Goal: Task Accomplishment & Management: Use online tool/utility

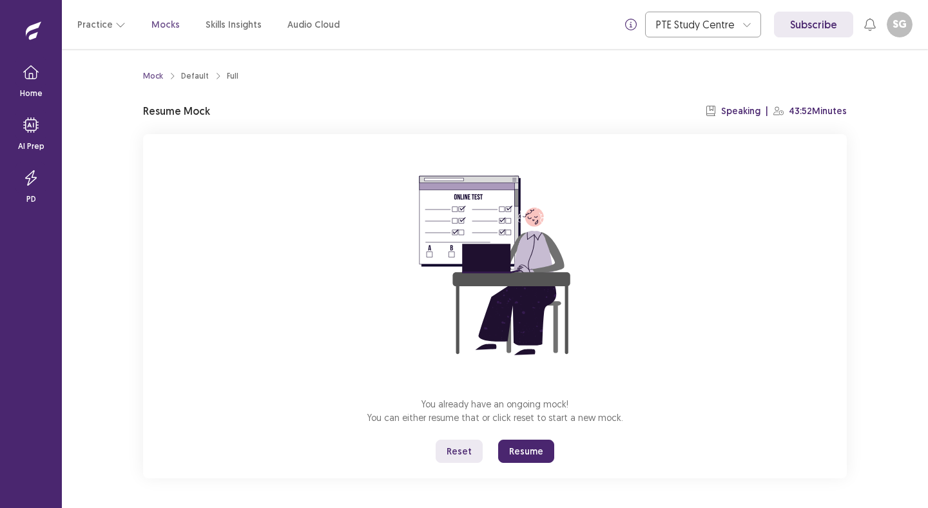
click at [536, 462] on button "Resume" at bounding box center [526, 451] width 56 height 23
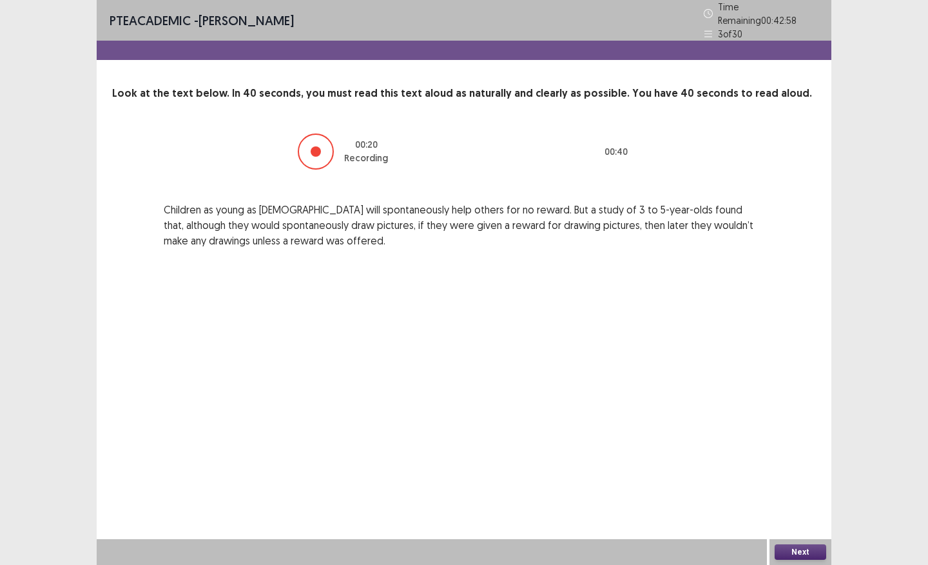
click at [798, 507] on button "Next" at bounding box center [801, 551] width 52 height 15
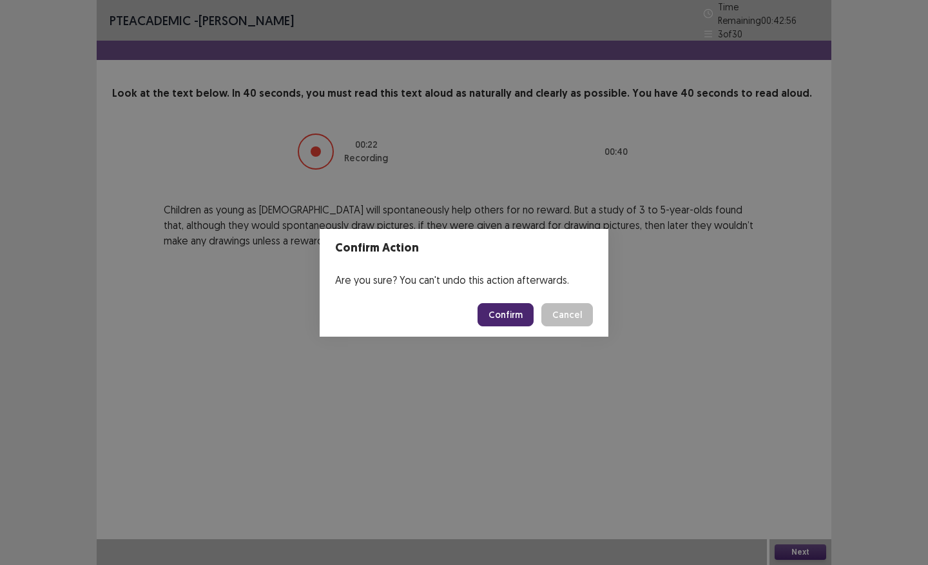
click at [505, 306] on button "Confirm" at bounding box center [506, 314] width 56 height 23
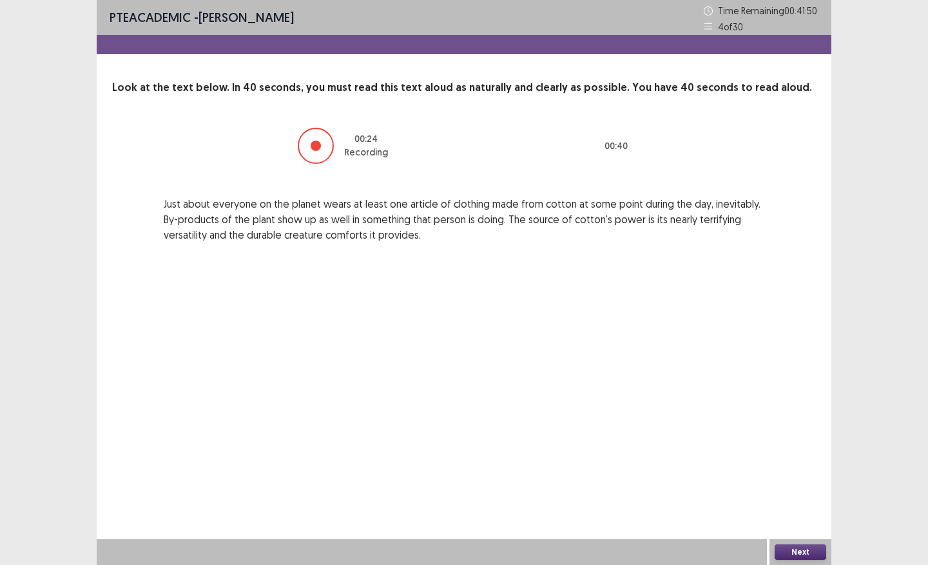
click at [794, 507] on button "Next" at bounding box center [801, 551] width 52 height 15
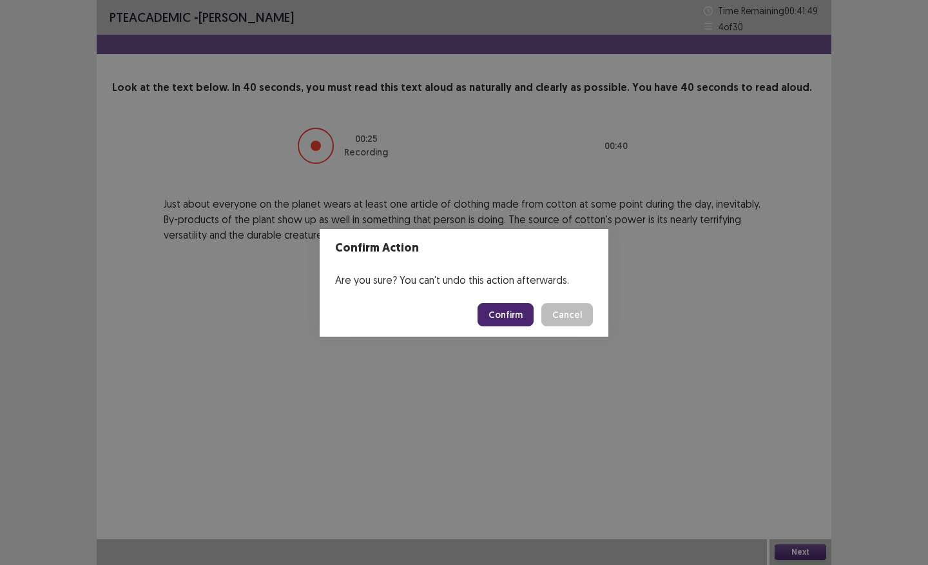
click at [491, 313] on button "Confirm" at bounding box center [506, 314] width 56 height 23
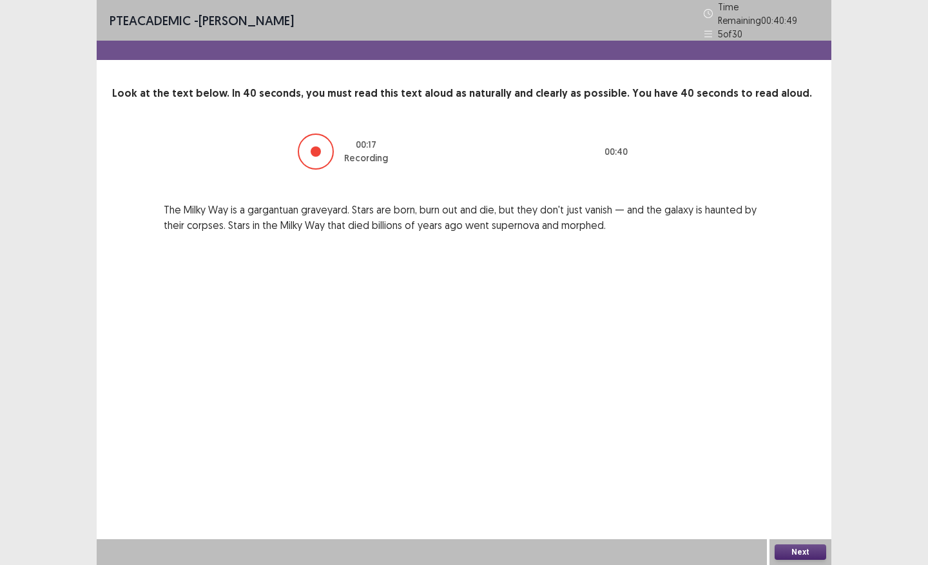
click at [794, 507] on button "Next" at bounding box center [801, 551] width 52 height 15
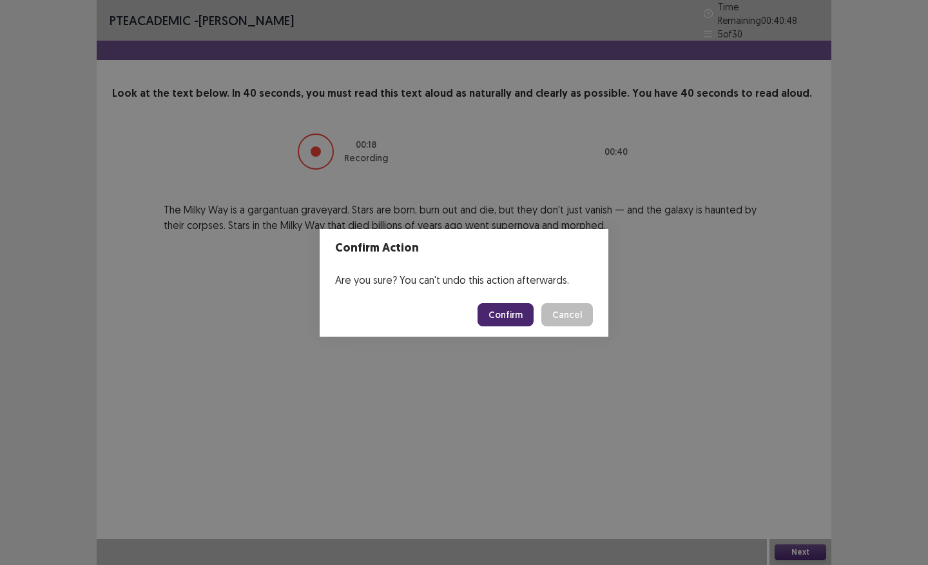
click at [521, 315] on button "Confirm" at bounding box center [506, 314] width 56 height 23
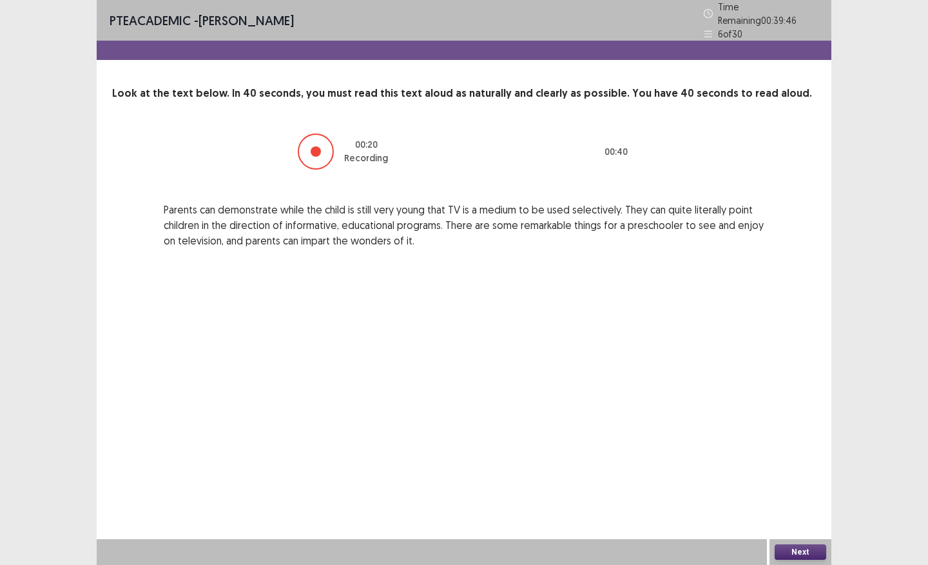
click at [791, 507] on button "Next" at bounding box center [801, 551] width 52 height 15
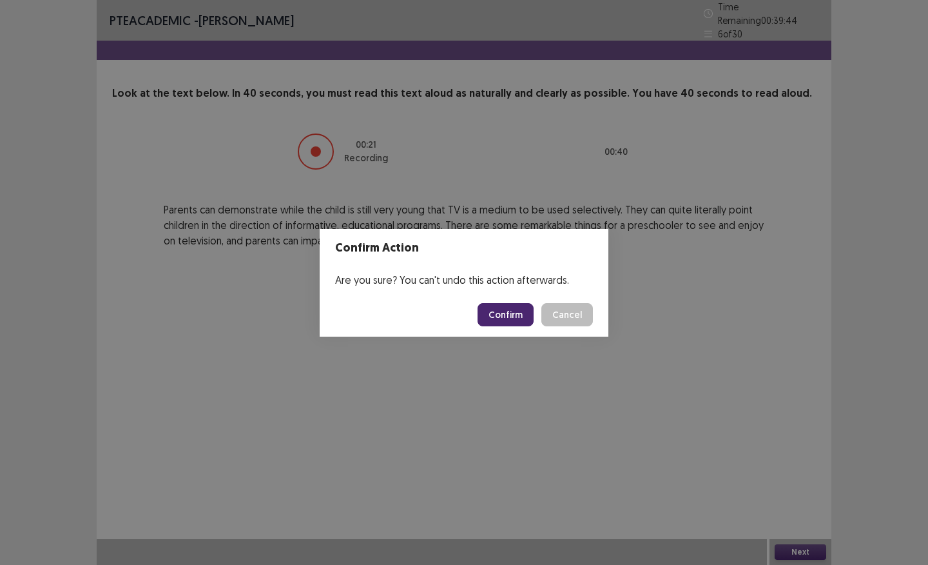
click at [496, 311] on button "Confirm" at bounding box center [506, 314] width 56 height 23
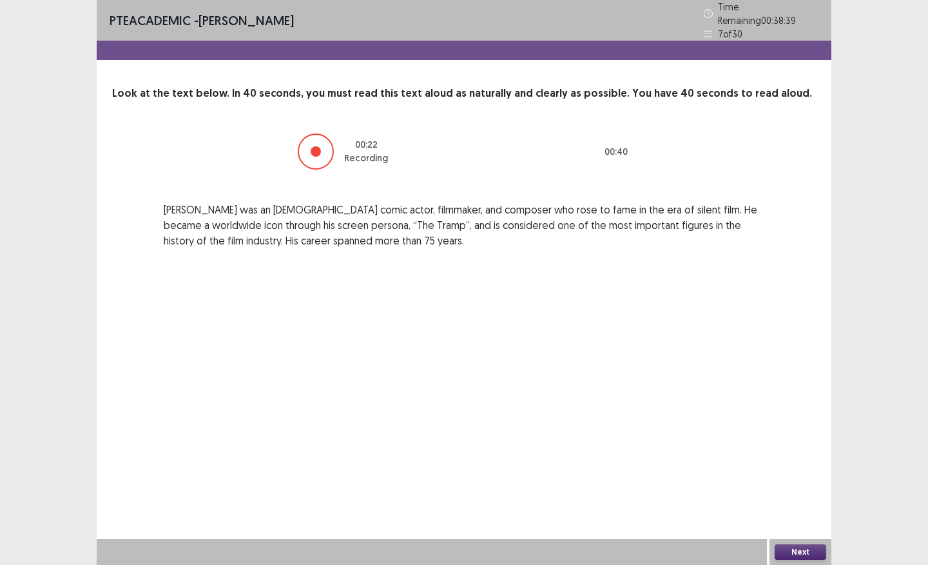
click at [818, 507] on button "Next" at bounding box center [801, 551] width 52 height 15
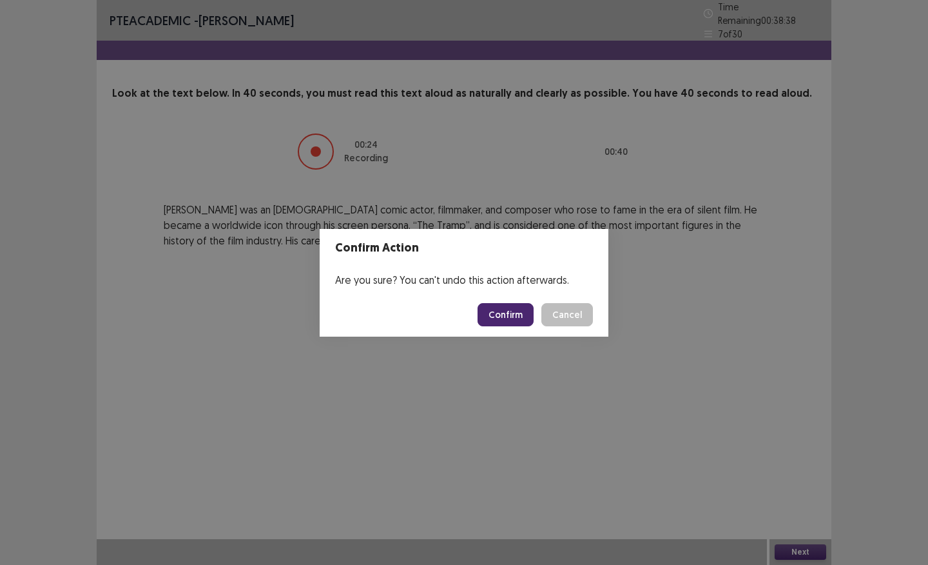
click at [519, 313] on button "Confirm" at bounding box center [506, 314] width 56 height 23
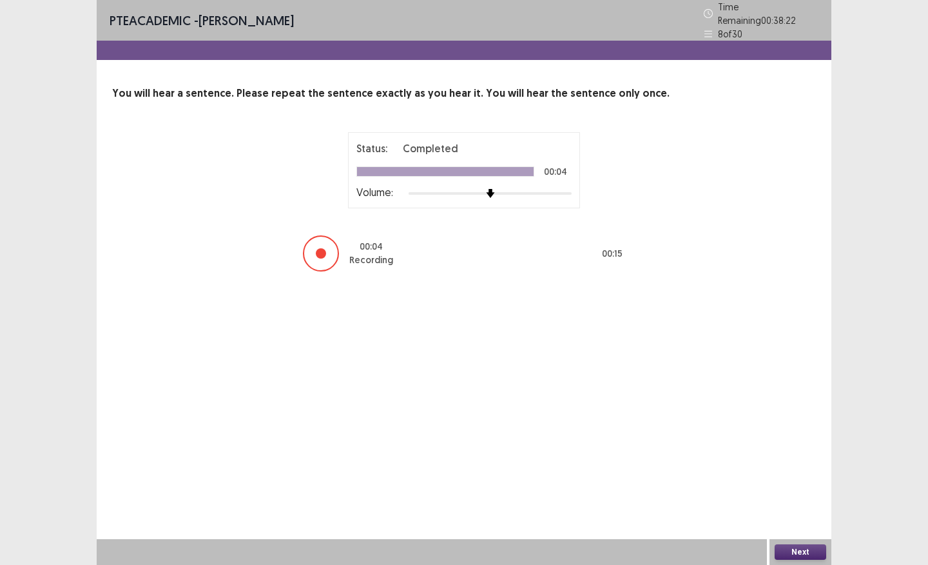
click at [809, 507] on button "Next" at bounding box center [801, 551] width 52 height 15
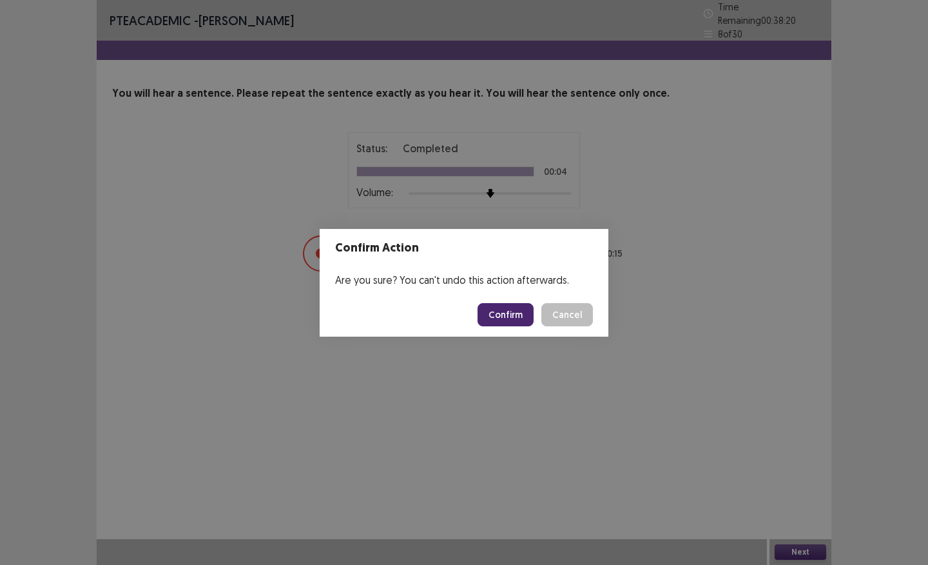
click at [505, 310] on button "Confirm" at bounding box center [506, 314] width 56 height 23
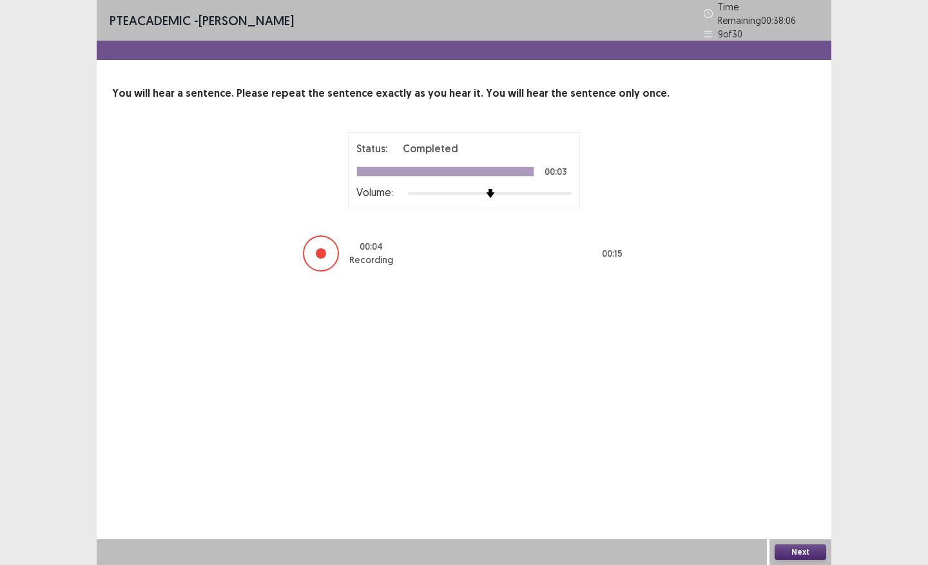
click at [794, 507] on button "Next" at bounding box center [801, 551] width 52 height 15
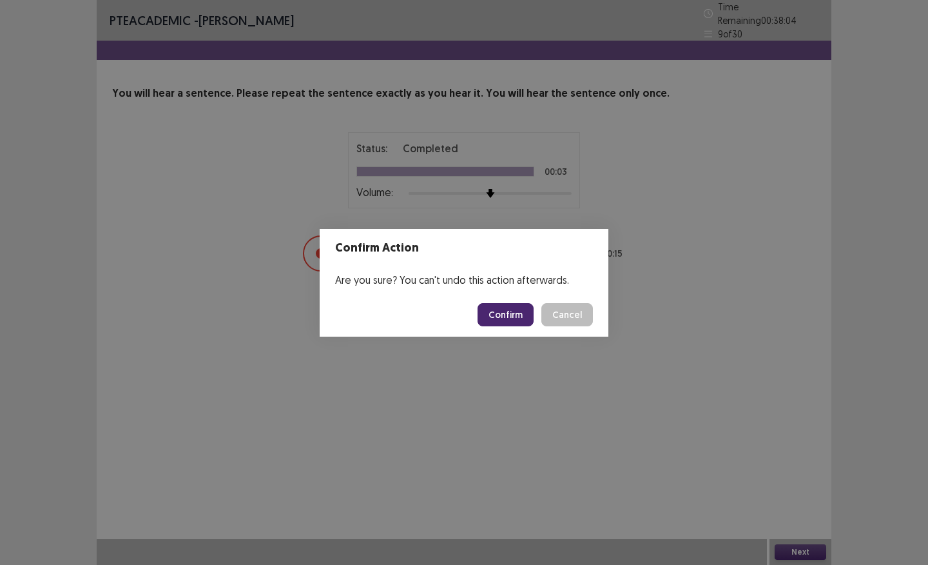
click at [500, 311] on button "Confirm" at bounding box center [506, 314] width 56 height 23
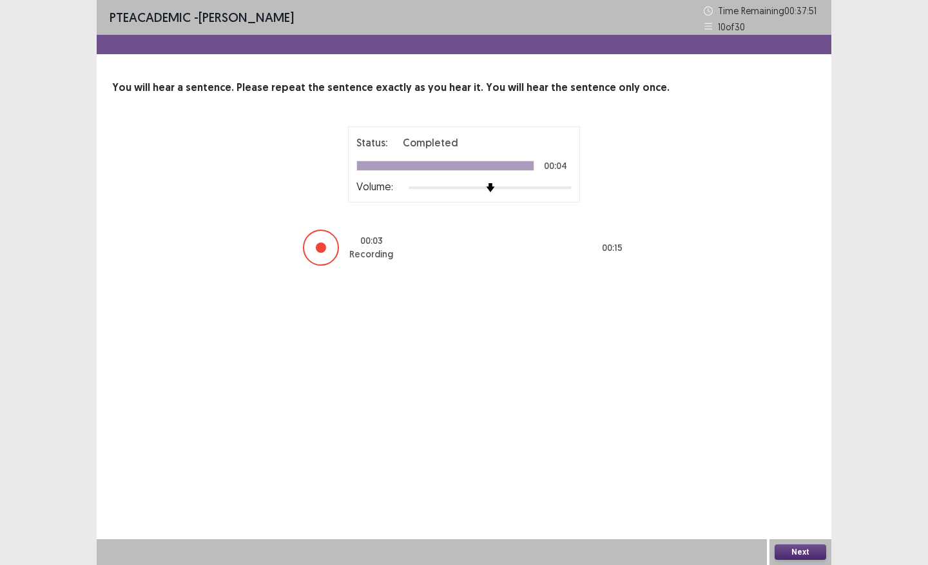
click at [796, 507] on button "Next" at bounding box center [801, 551] width 52 height 15
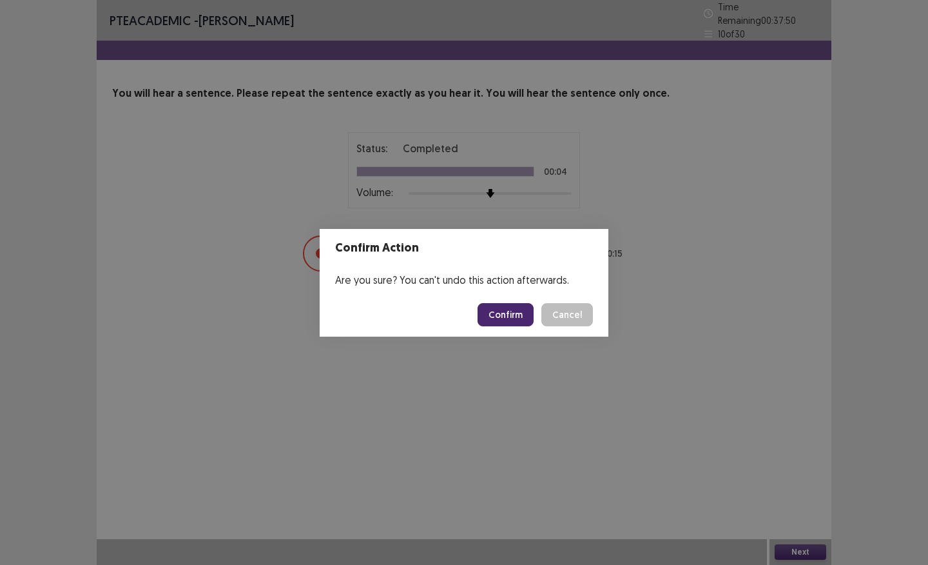
click at [524, 306] on button "Confirm" at bounding box center [506, 314] width 56 height 23
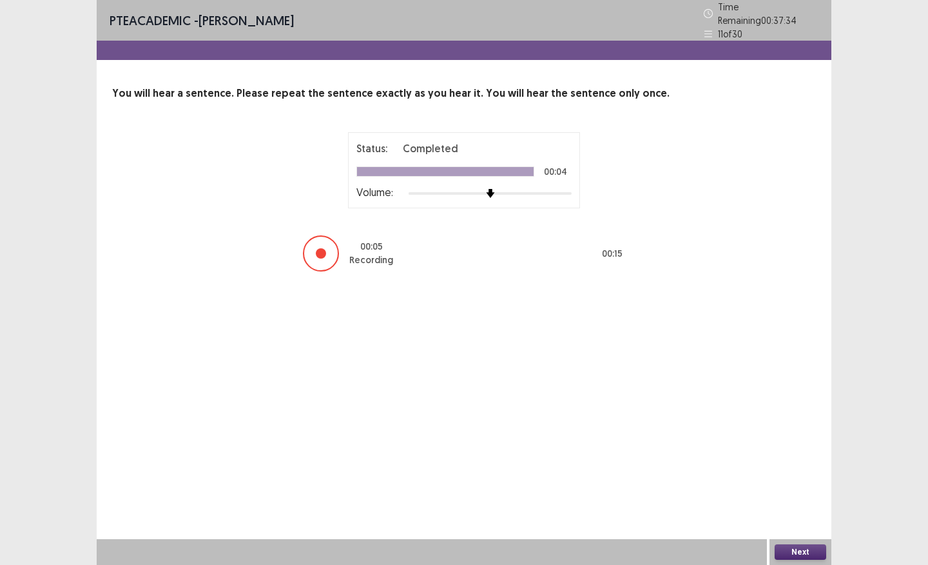
click at [787, 507] on button "Next" at bounding box center [801, 551] width 52 height 15
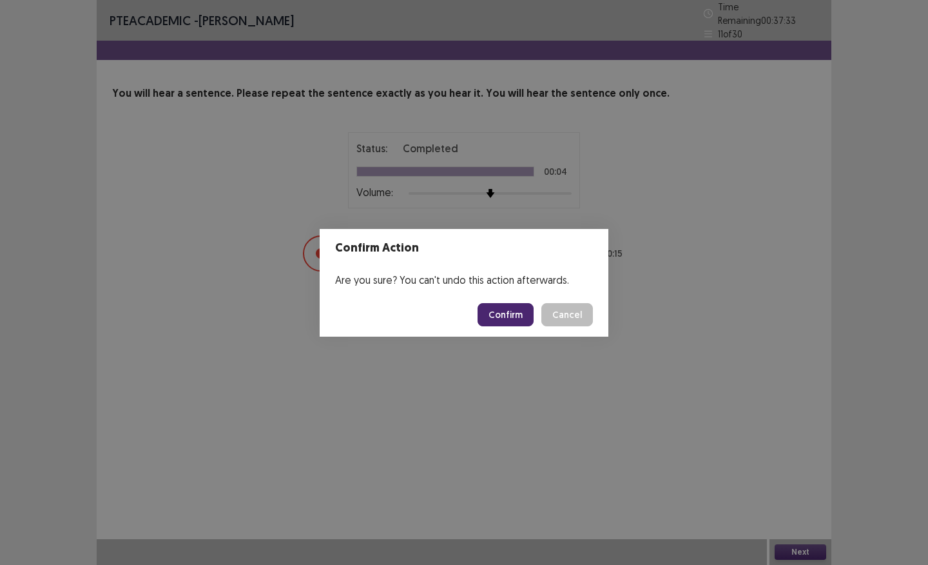
click at [507, 329] on footer "Confirm Cancel" at bounding box center [464, 315] width 289 height 44
click at [507, 322] on button "Confirm" at bounding box center [506, 314] width 56 height 23
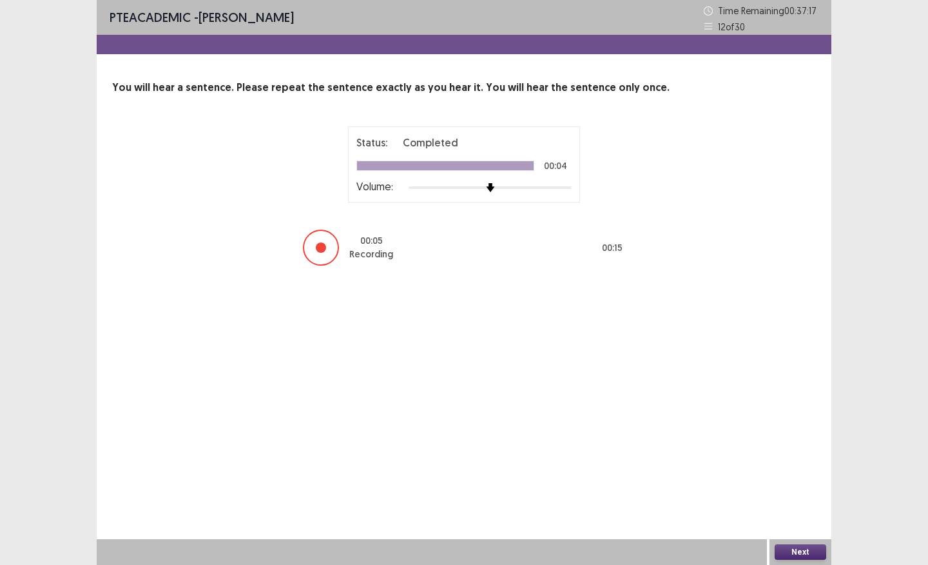
click at [786, 507] on button "Next" at bounding box center [801, 551] width 52 height 15
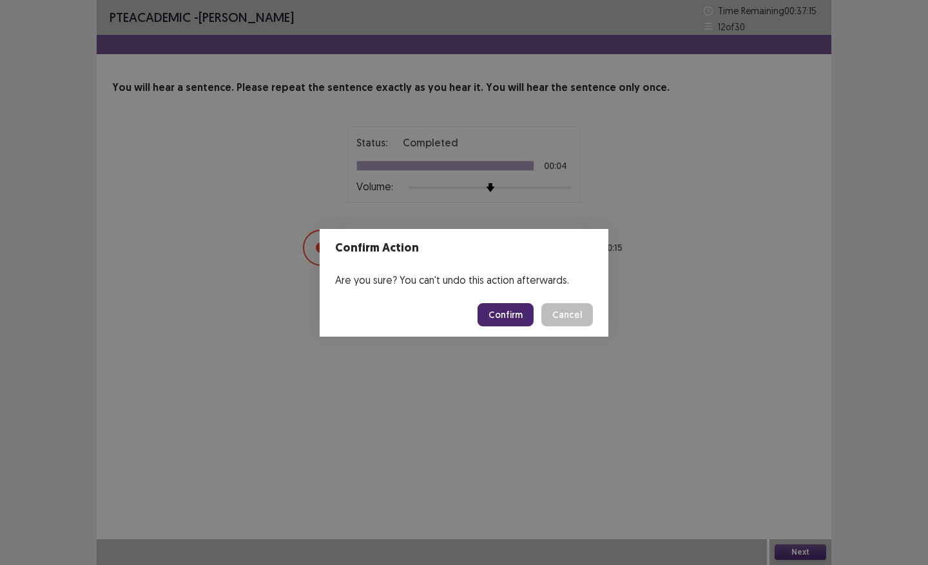
click at [488, 317] on button "Confirm" at bounding box center [506, 314] width 56 height 23
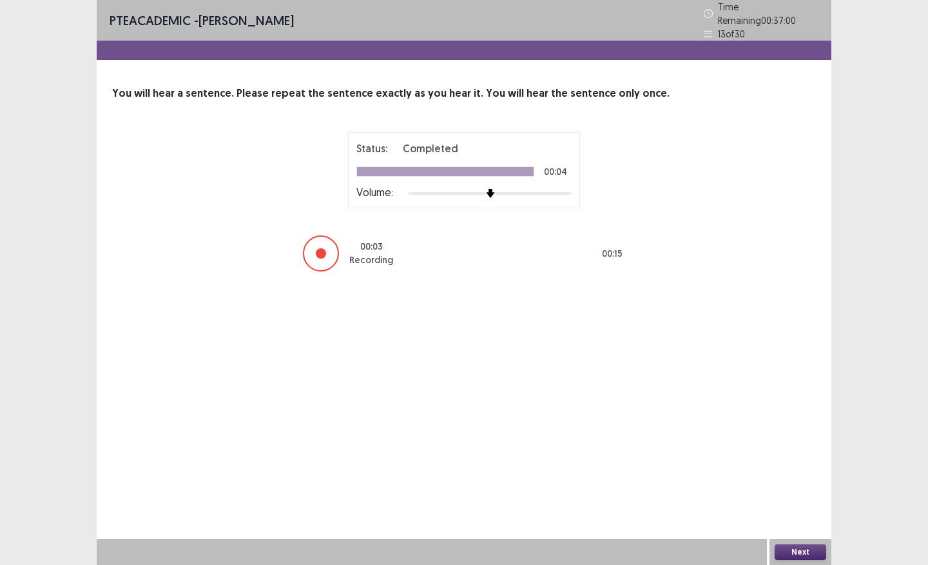
click at [794, 507] on button "Next" at bounding box center [801, 551] width 52 height 15
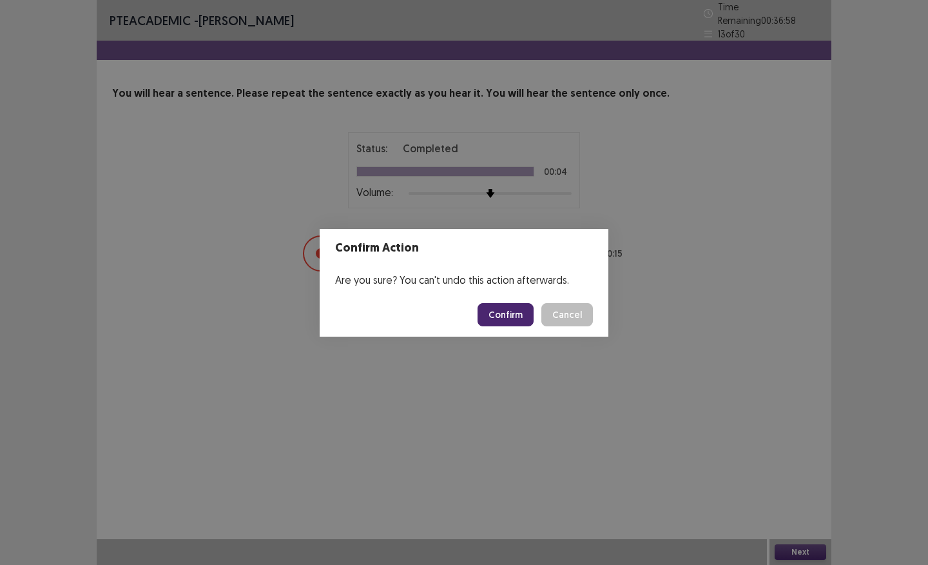
click at [512, 312] on button "Confirm" at bounding box center [506, 314] width 56 height 23
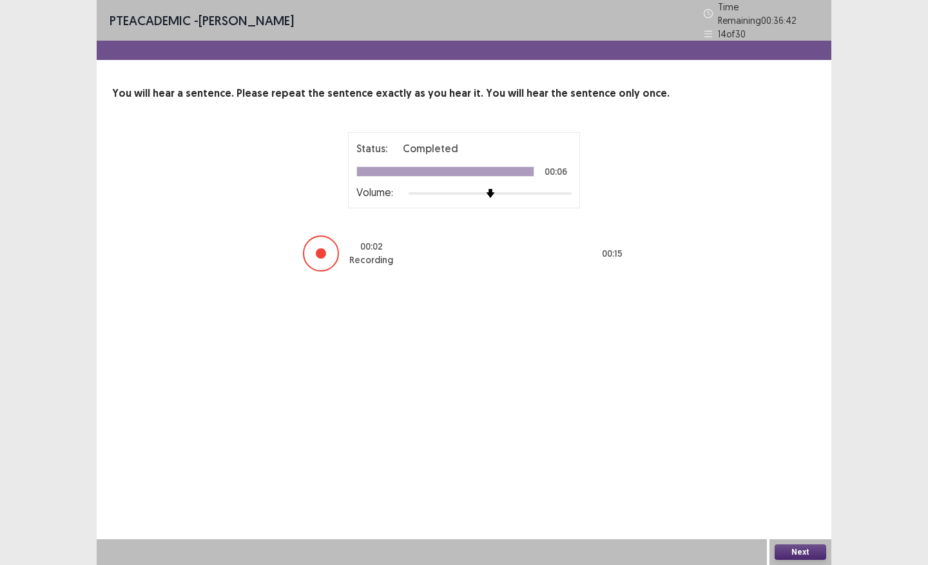
click at [792, 507] on button "Next" at bounding box center [801, 551] width 52 height 15
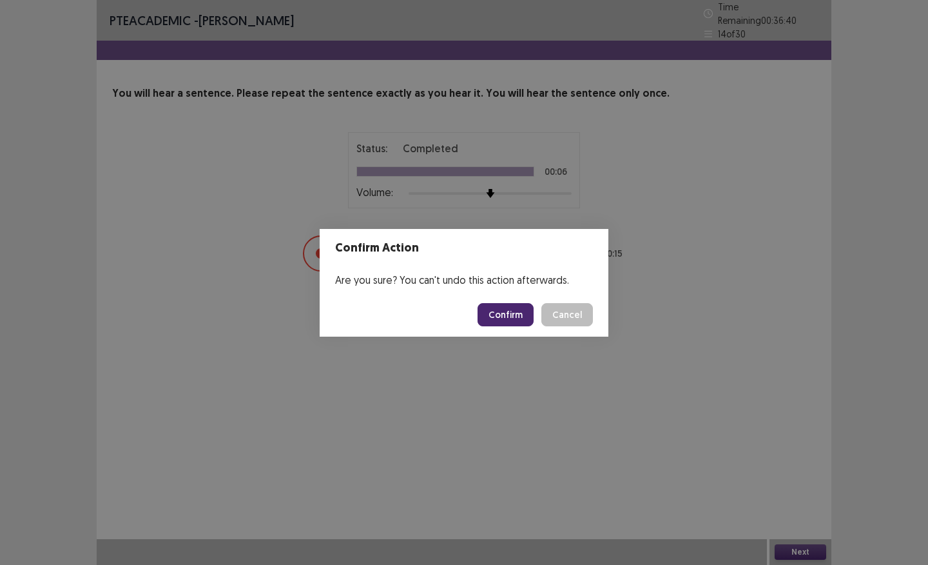
click at [497, 297] on footer "Confirm Cancel" at bounding box center [464, 315] width 289 height 44
click at [497, 304] on button "Confirm" at bounding box center [506, 314] width 56 height 23
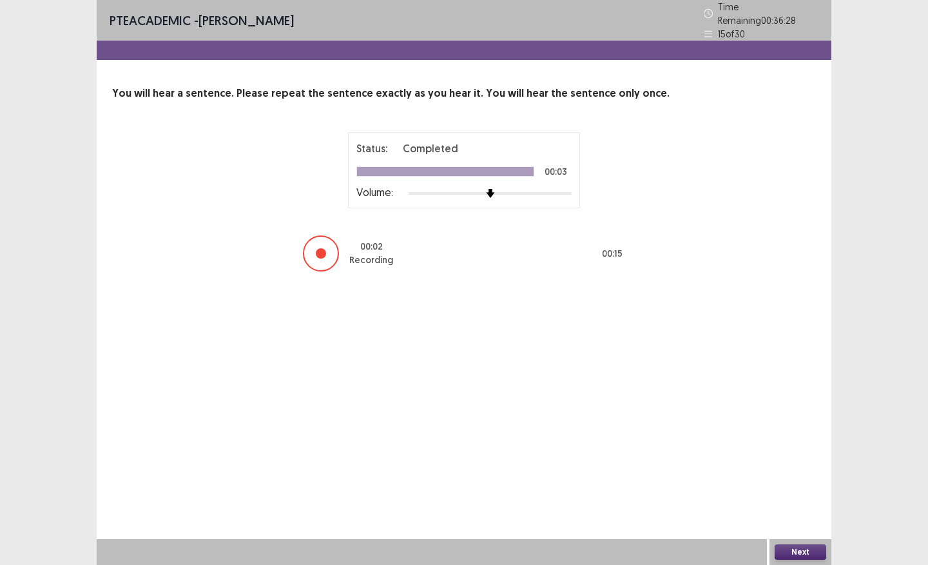
click at [794, 507] on button "Next" at bounding box center [801, 551] width 52 height 15
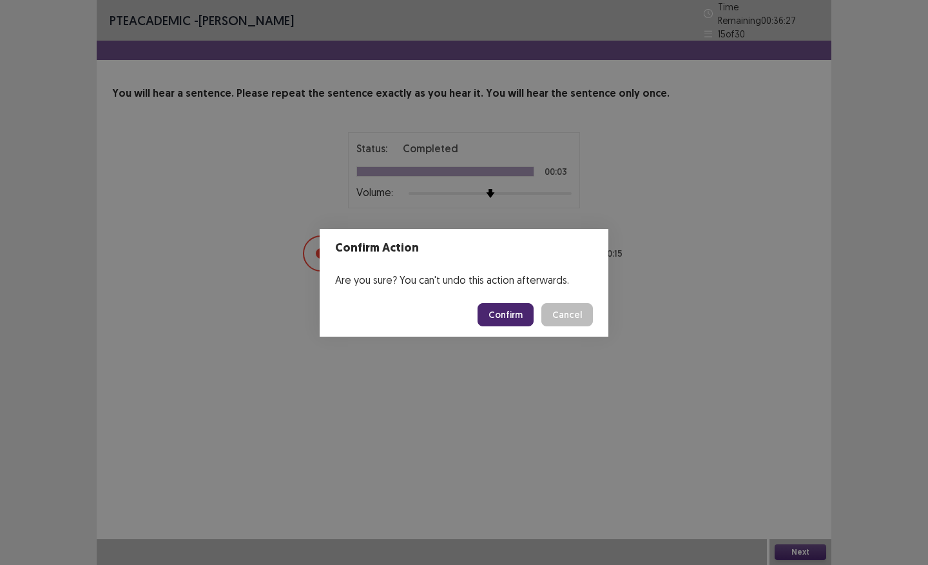
click at [505, 318] on button "Confirm" at bounding box center [506, 314] width 56 height 23
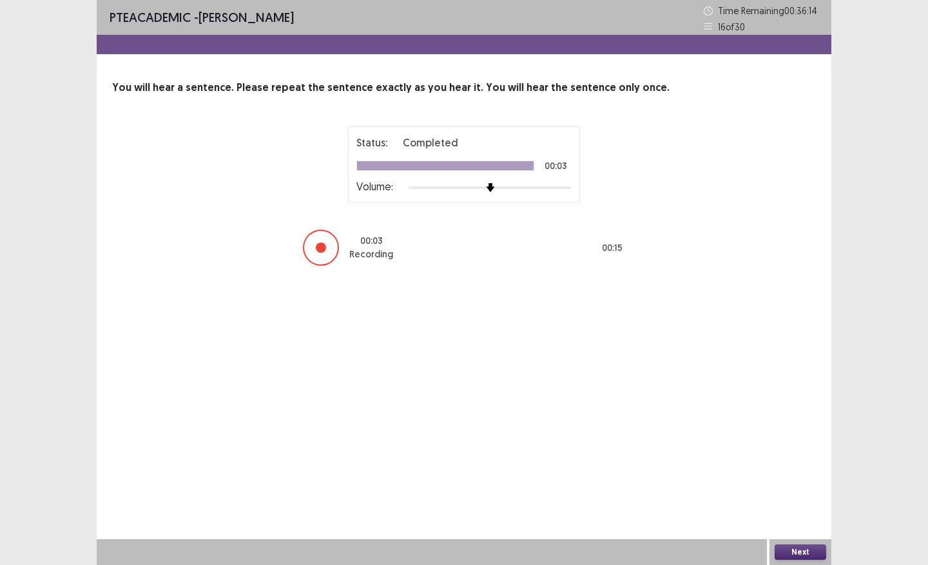
click at [790, 507] on button "Next" at bounding box center [801, 551] width 52 height 15
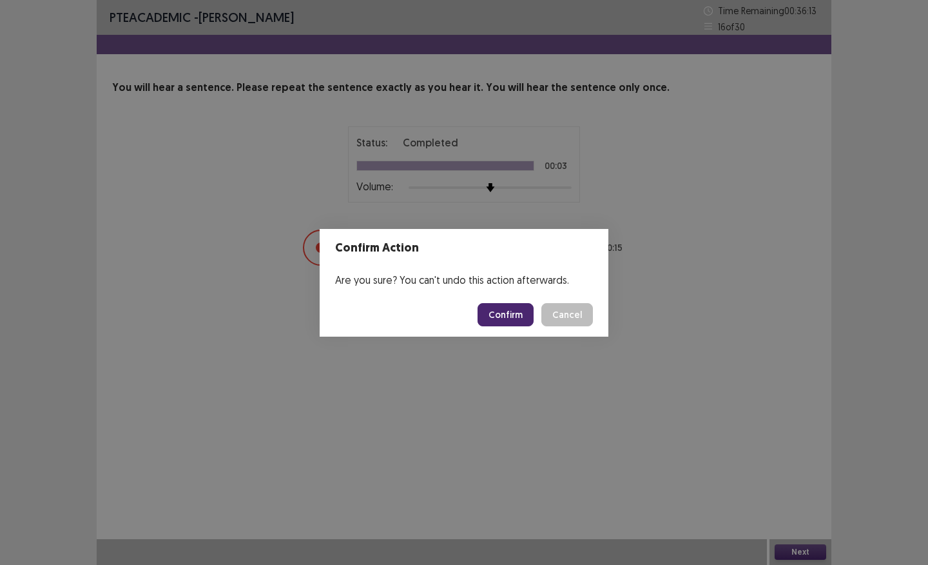
click at [510, 322] on button "Confirm" at bounding box center [506, 314] width 56 height 23
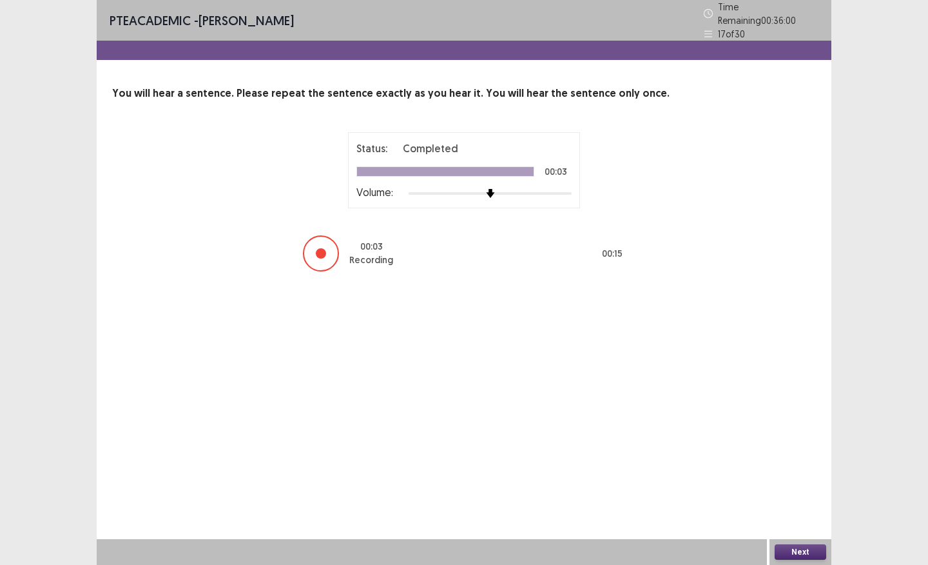
click at [787, 507] on button "Next" at bounding box center [801, 551] width 52 height 15
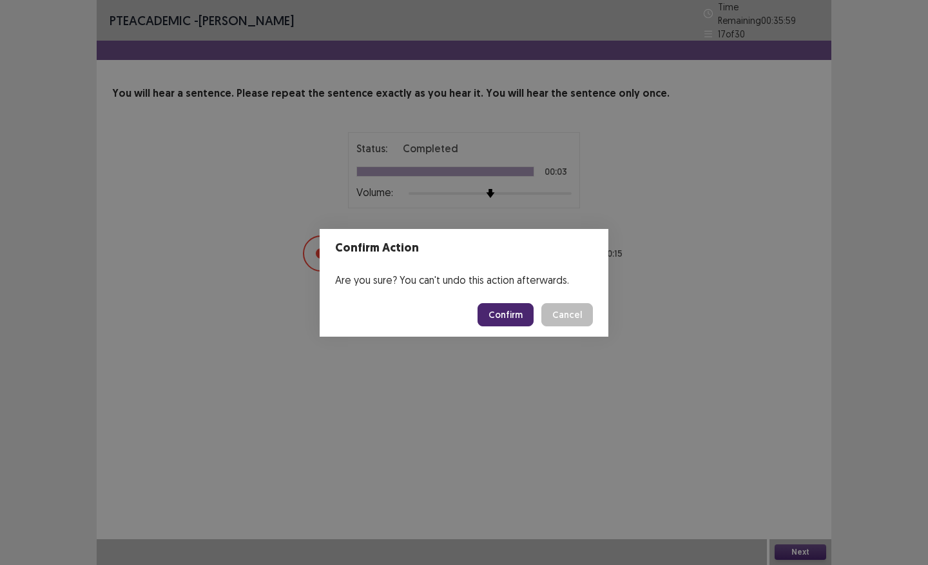
click at [510, 310] on button "Confirm" at bounding box center [506, 314] width 56 height 23
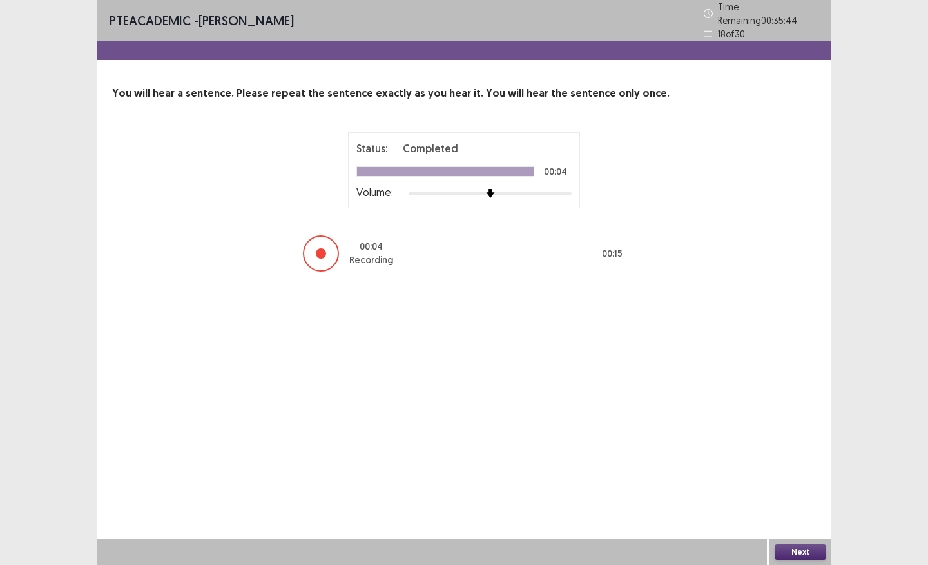
click at [781, 507] on button "Next" at bounding box center [801, 551] width 52 height 15
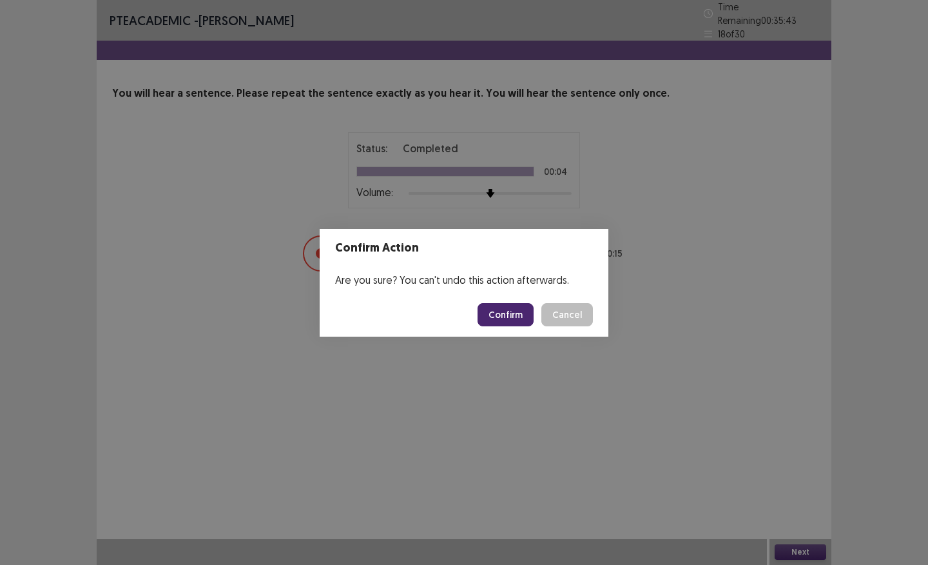
click at [511, 311] on button "Confirm" at bounding box center [506, 314] width 56 height 23
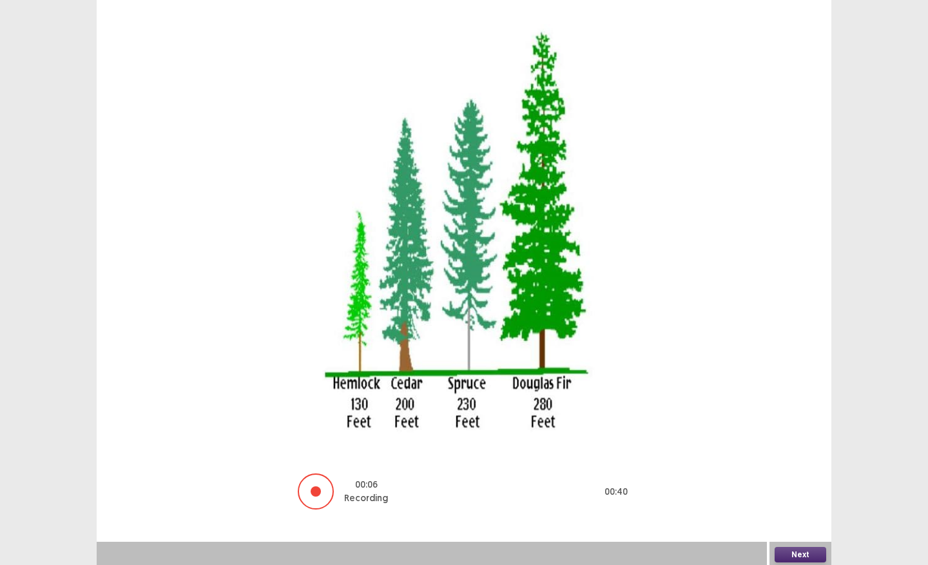
scroll to position [121, 0]
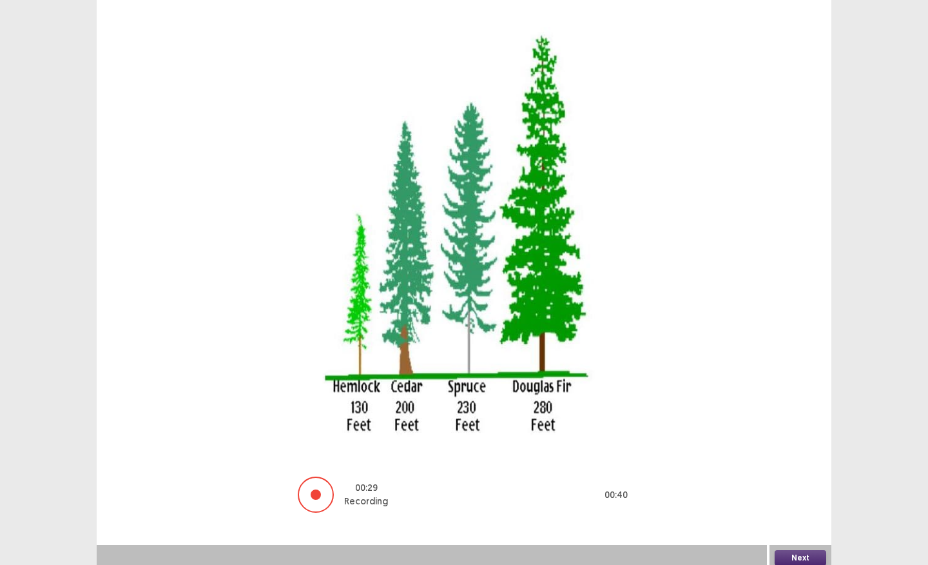
click at [794, 507] on button "Next" at bounding box center [801, 557] width 52 height 15
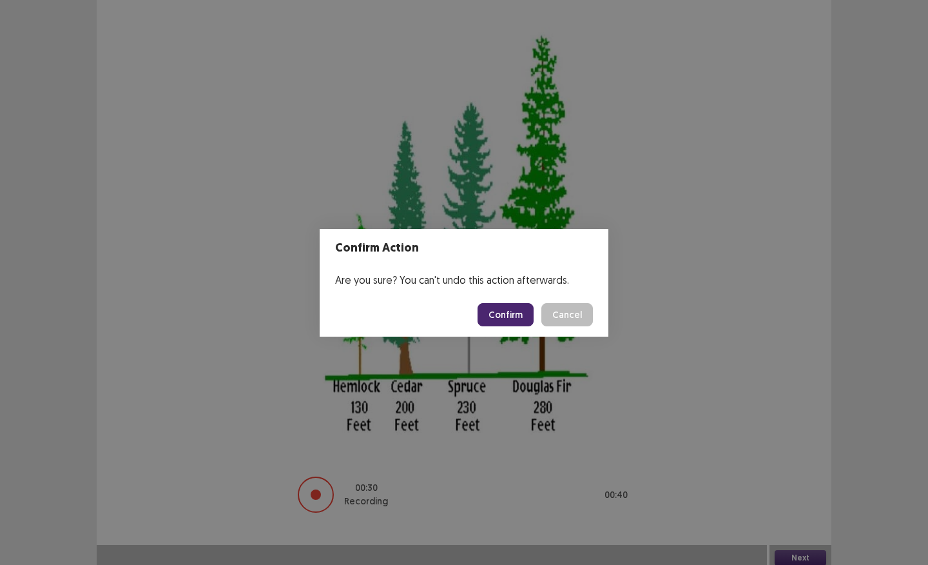
click at [502, 313] on button "Confirm" at bounding box center [506, 314] width 56 height 23
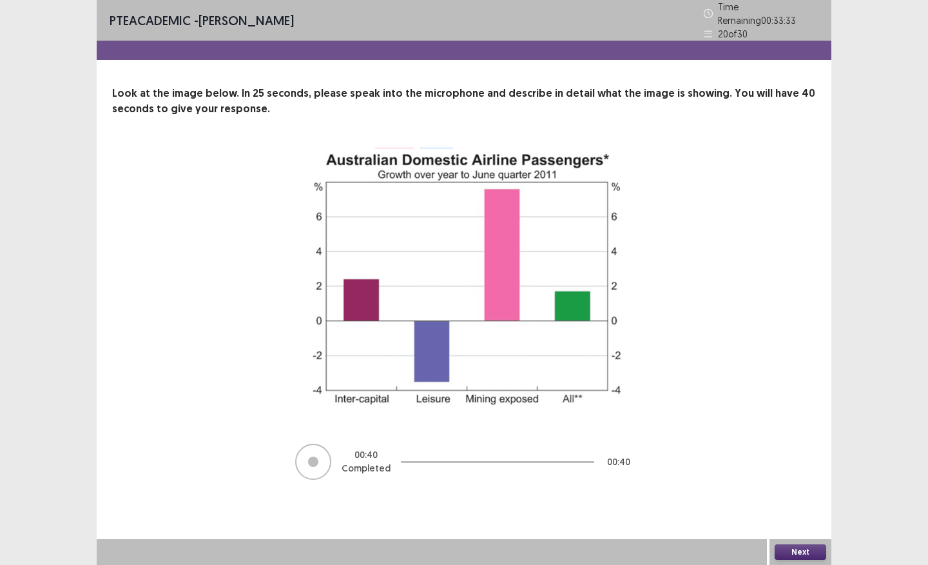
click at [814, 507] on button "Next" at bounding box center [801, 551] width 52 height 15
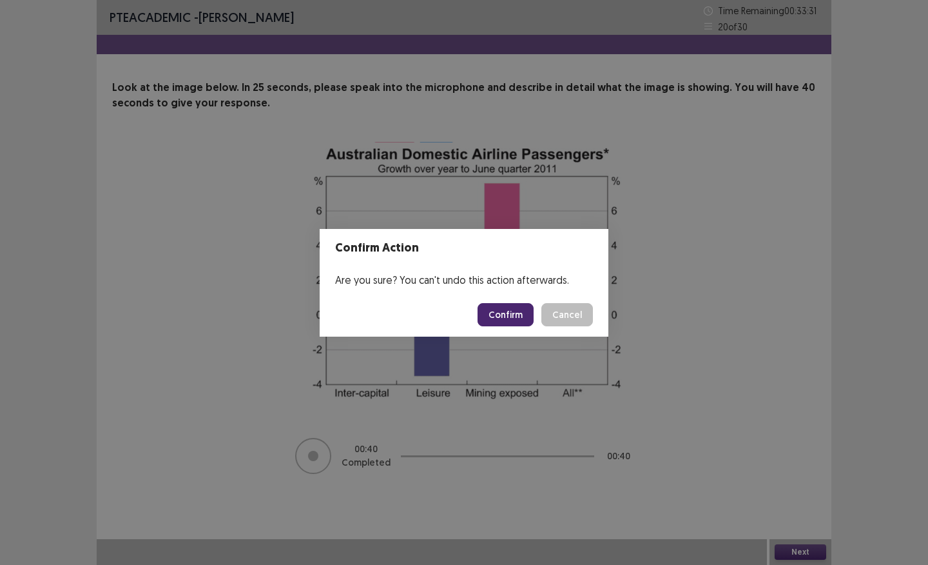
click at [514, 321] on button "Confirm" at bounding box center [506, 314] width 56 height 23
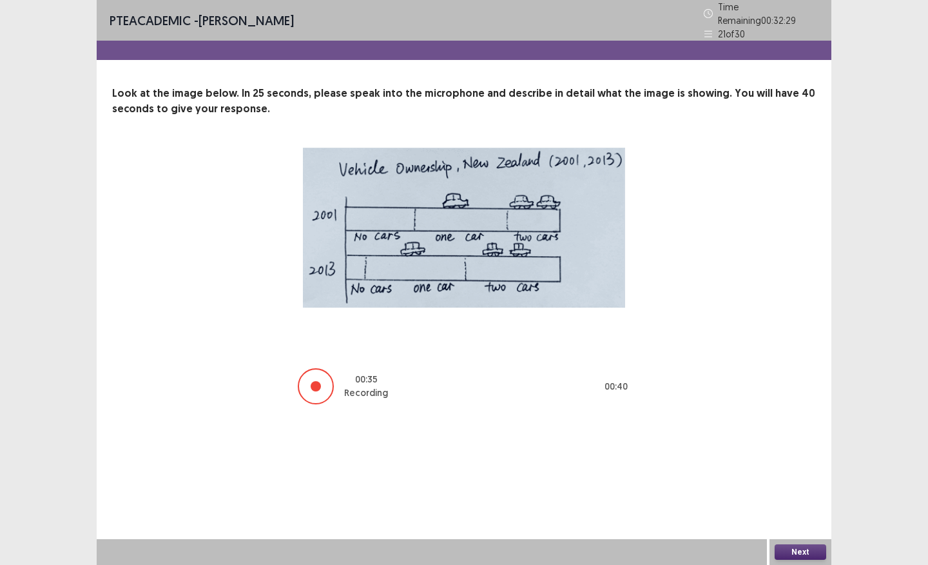
click at [783, 507] on button "Next" at bounding box center [801, 551] width 52 height 15
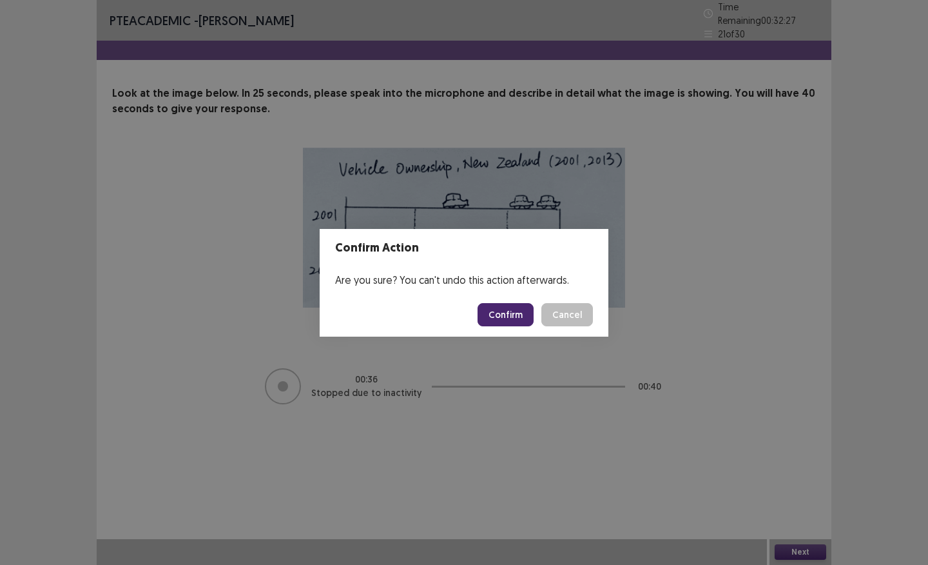
click at [518, 318] on button "Confirm" at bounding box center [506, 314] width 56 height 23
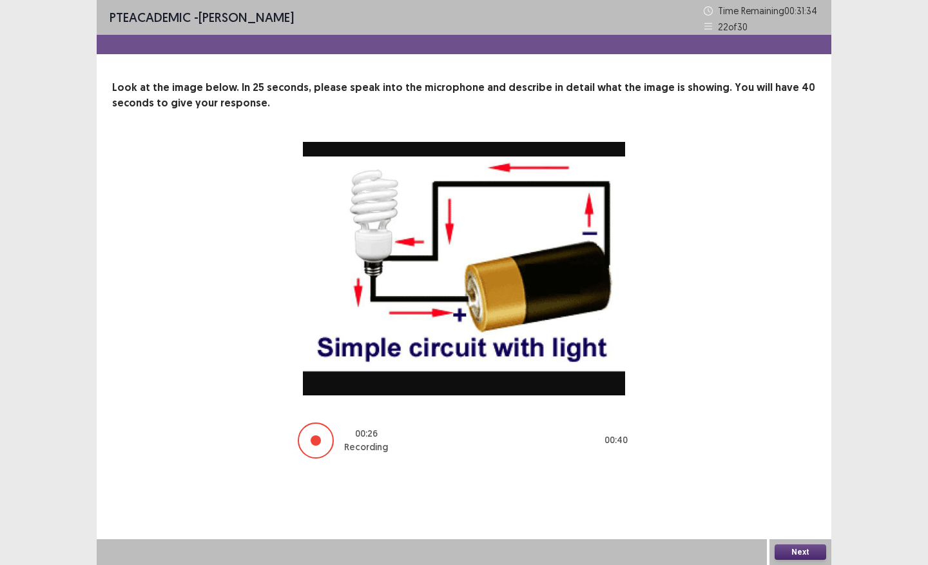
click at [777, 507] on div "Next" at bounding box center [801, 552] width 62 height 26
click at [783, 507] on button "Next" at bounding box center [801, 551] width 52 height 15
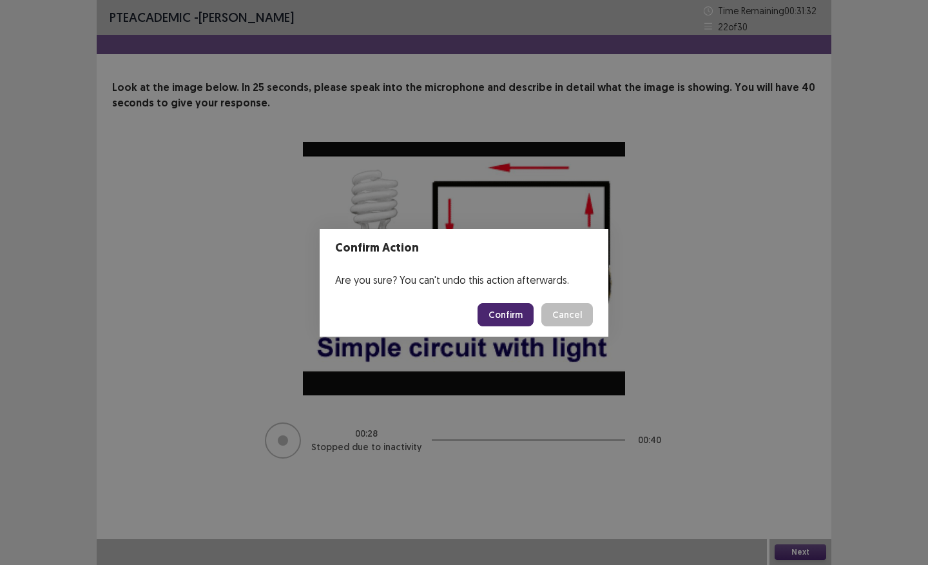
click at [525, 319] on button "Confirm" at bounding box center [506, 314] width 56 height 23
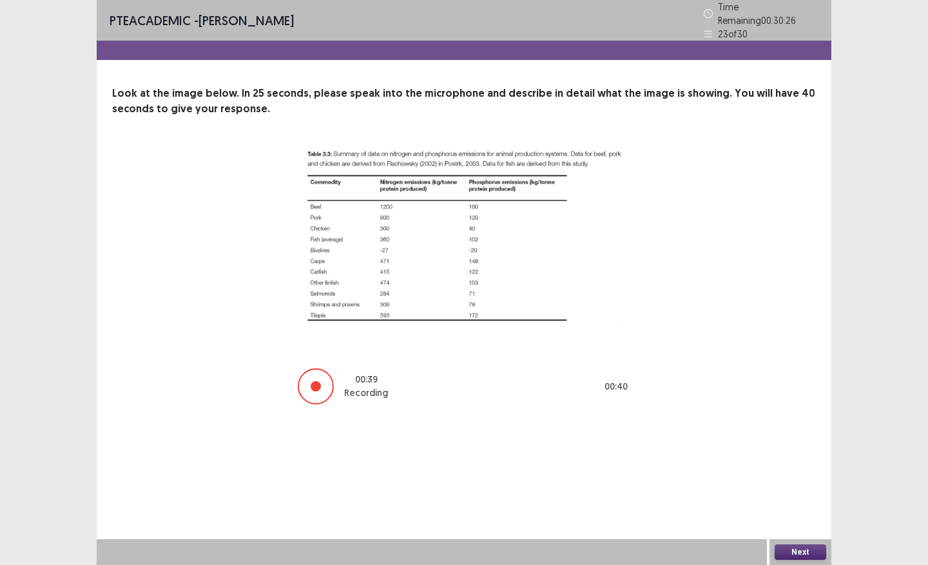
click at [807, 507] on div "Next" at bounding box center [801, 552] width 62 height 26
click at [805, 507] on button "Next" at bounding box center [801, 551] width 52 height 15
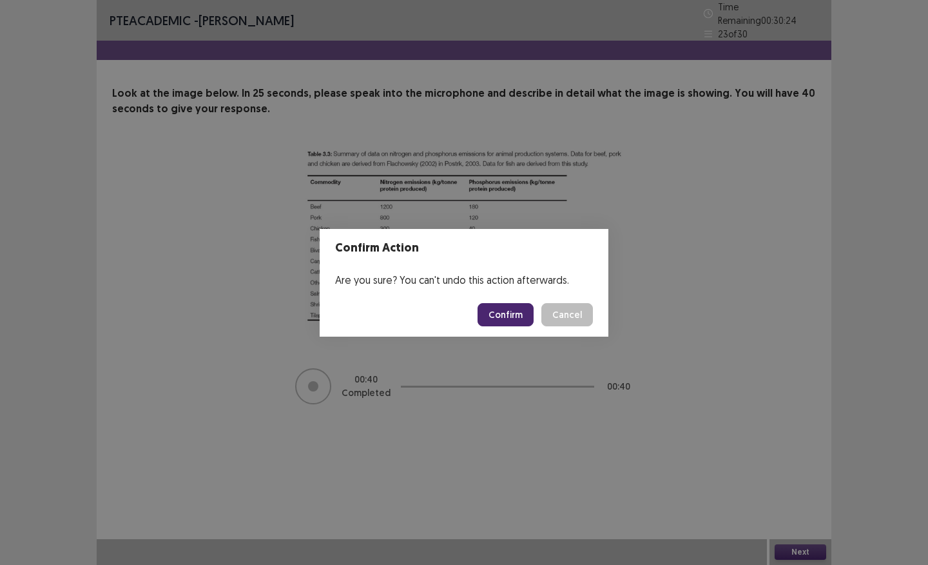
click at [524, 317] on button "Confirm" at bounding box center [506, 314] width 56 height 23
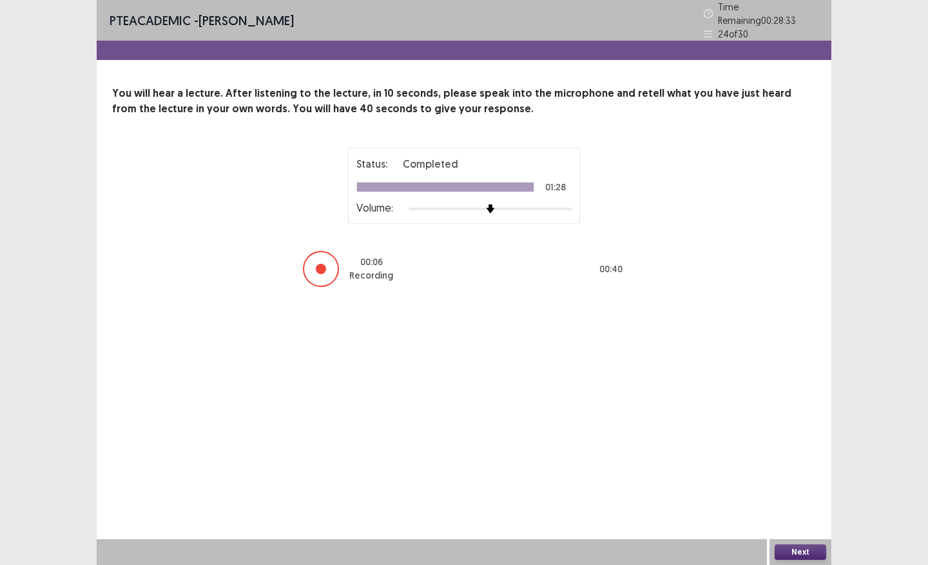
click at [794, 507] on button "Next" at bounding box center [801, 551] width 52 height 15
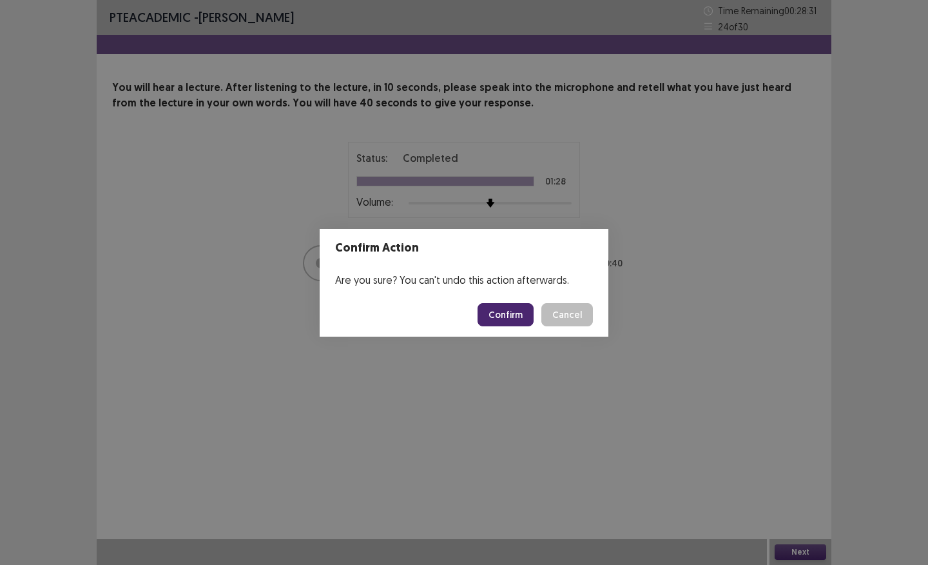
click at [498, 308] on button "Confirm" at bounding box center [506, 314] width 56 height 23
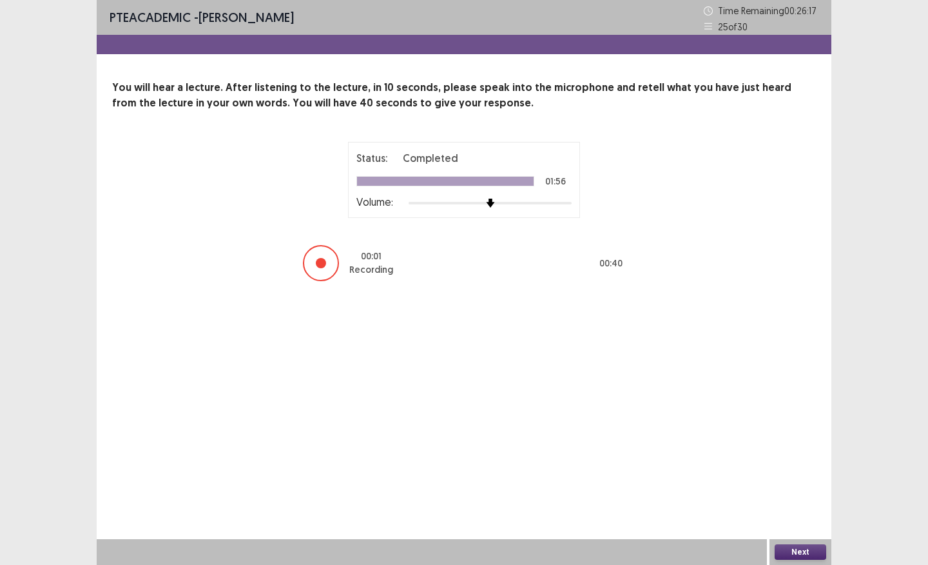
click at [804, 507] on button "Next" at bounding box center [801, 551] width 52 height 15
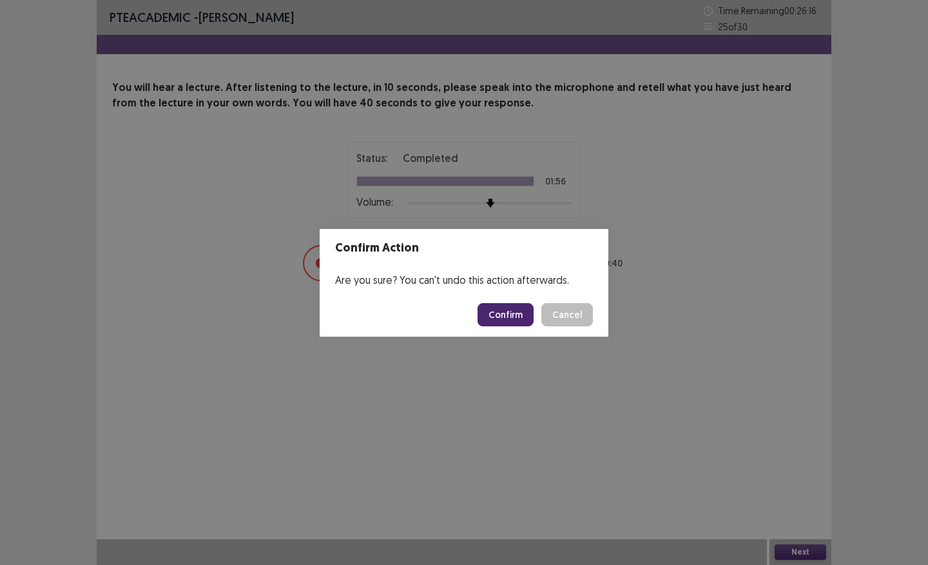
click at [510, 303] on button "Confirm" at bounding box center [506, 314] width 56 height 23
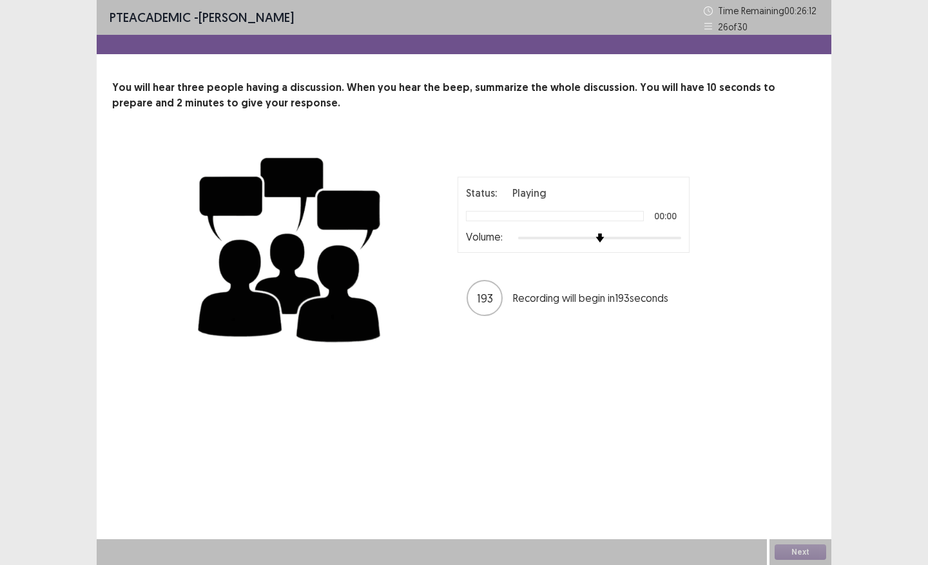
drag, startPoint x: 512, startPoint y: 340, endPoint x: 513, endPoint y: 361, distance: 21.3
click at [513, 361] on div "PTE academic - [PERSON_NAME] Time Remaining 00 : 26 : 12 26 of 30 You will hear…" at bounding box center [464, 189] width 735 height 378
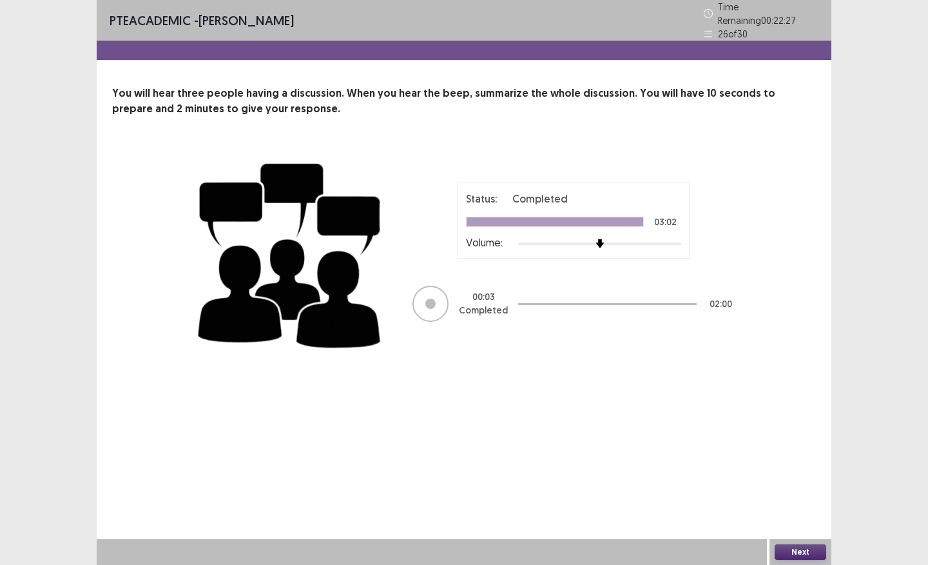
click at [555, 302] on div at bounding box center [607, 303] width 179 height 39
click at [791, 507] on button "Next" at bounding box center [801, 551] width 52 height 15
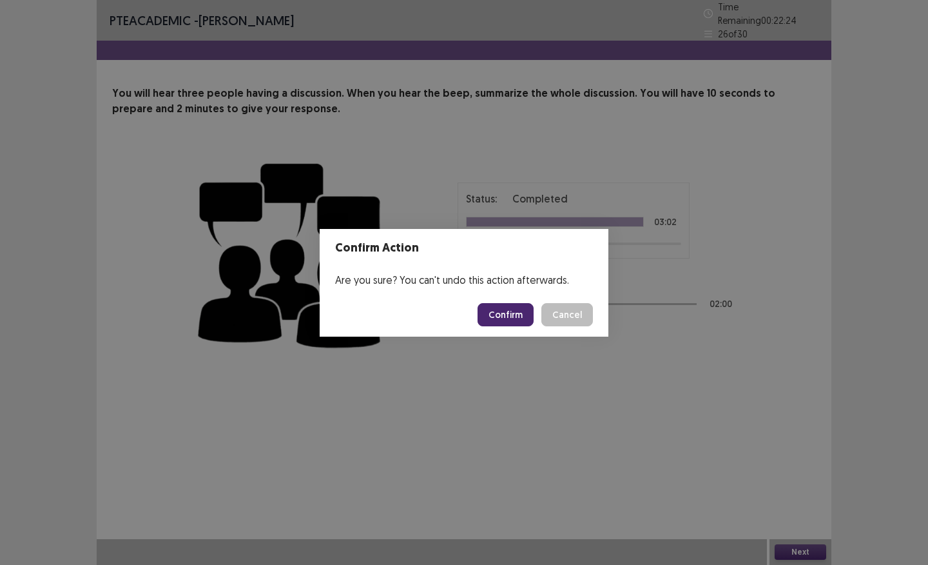
click at [516, 312] on button "Confirm" at bounding box center [506, 314] width 56 height 23
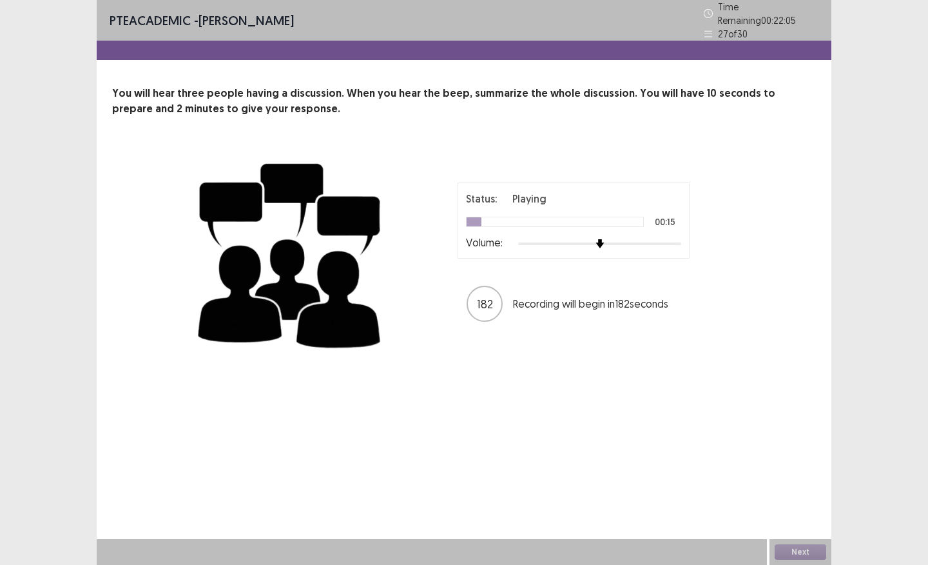
click at [471, 217] on div at bounding box center [474, 221] width 15 height 9
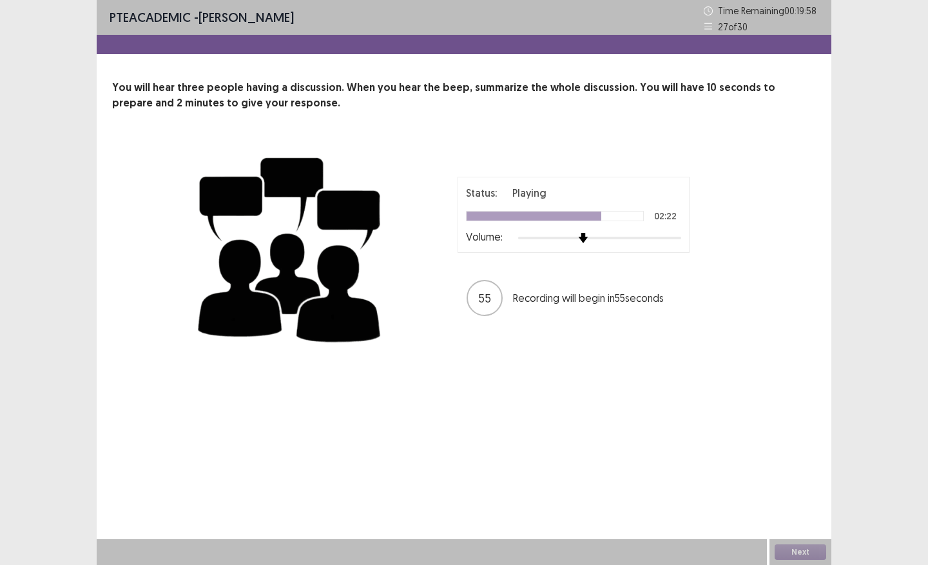
click at [587, 237] on div at bounding box center [599, 238] width 163 height 10
click at [567, 235] on div at bounding box center [599, 238] width 163 height 10
click at [540, 235] on div at bounding box center [599, 238] width 163 height 10
click at [819, 507] on button "Next" at bounding box center [801, 551] width 52 height 15
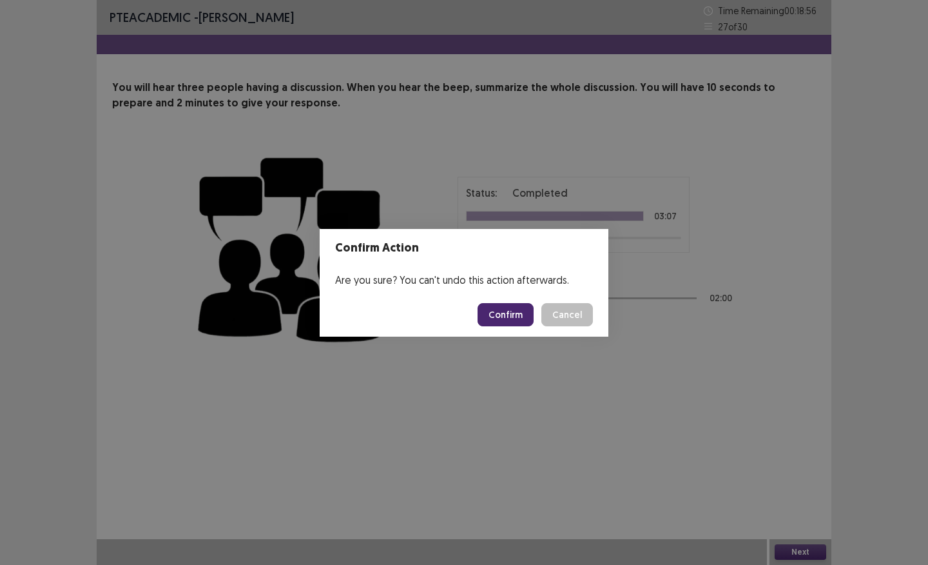
click at [514, 315] on button "Confirm" at bounding box center [506, 314] width 56 height 23
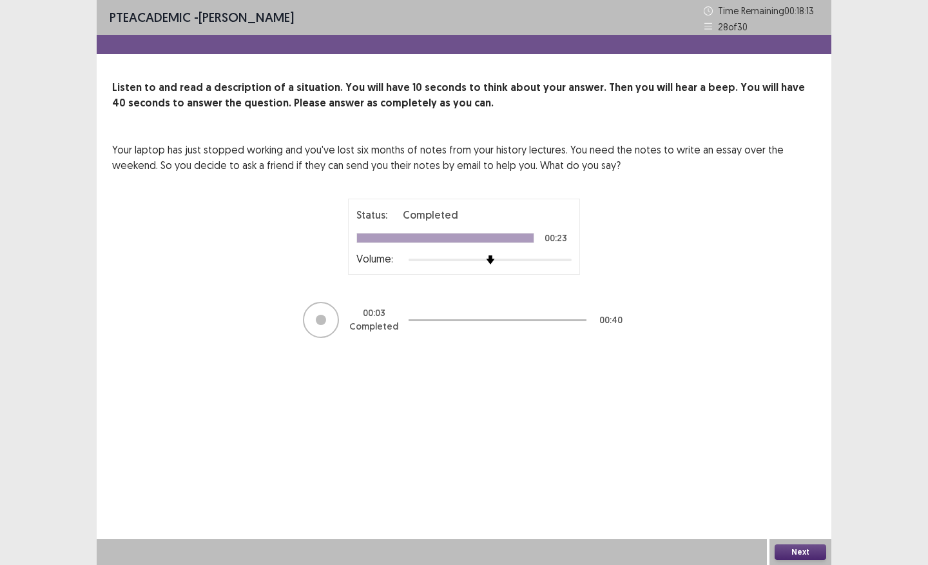
click at [788, 507] on button "Next" at bounding box center [801, 551] width 52 height 15
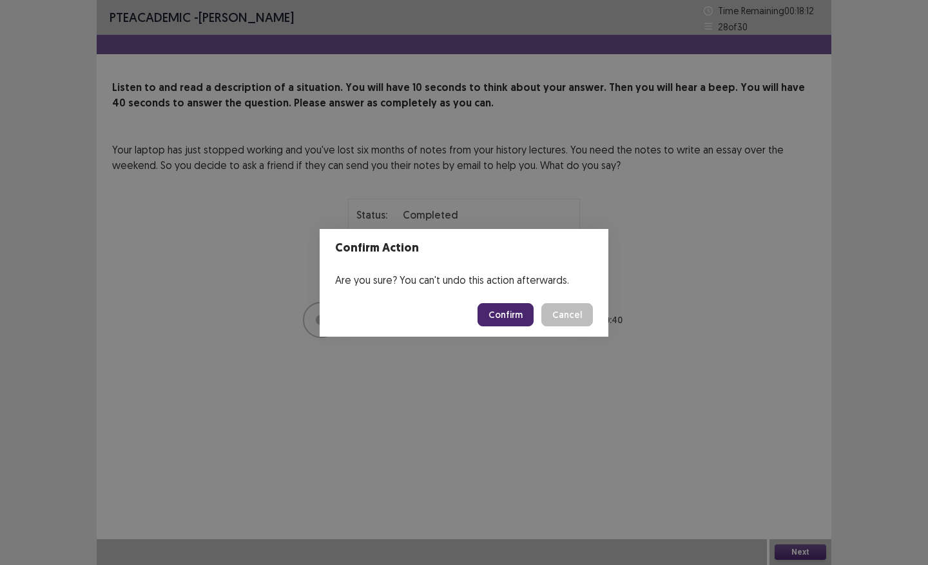
click at [514, 311] on button "Confirm" at bounding box center [506, 314] width 56 height 23
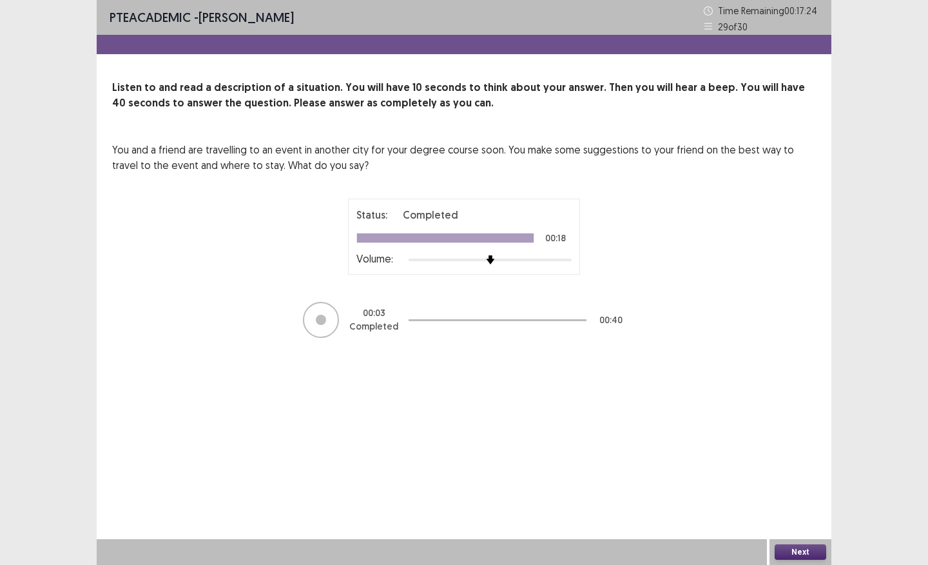
click at [788, 507] on button "Next" at bounding box center [801, 551] width 52 height 15
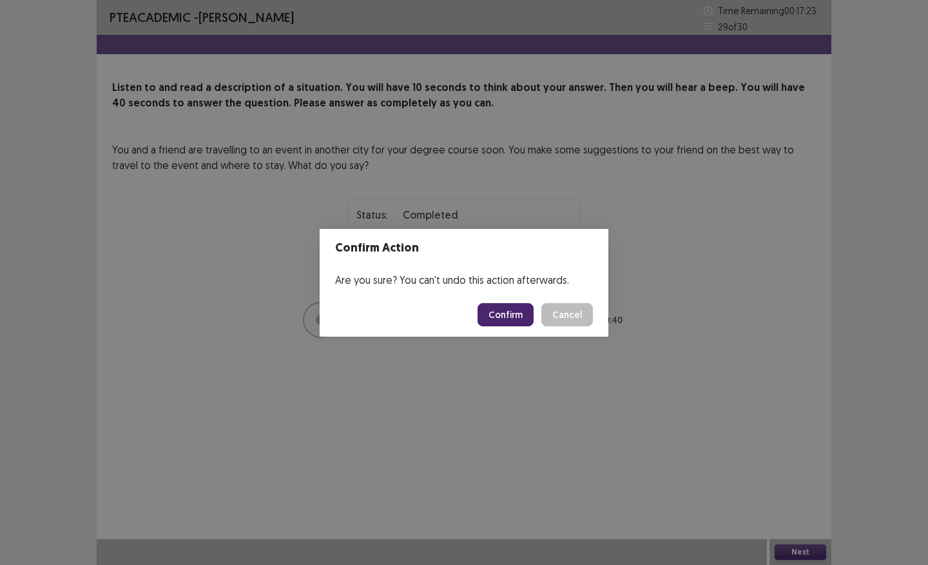
click at [525, 308] on button "Confirm" at bounding box center [506, 314] width 56 height 23
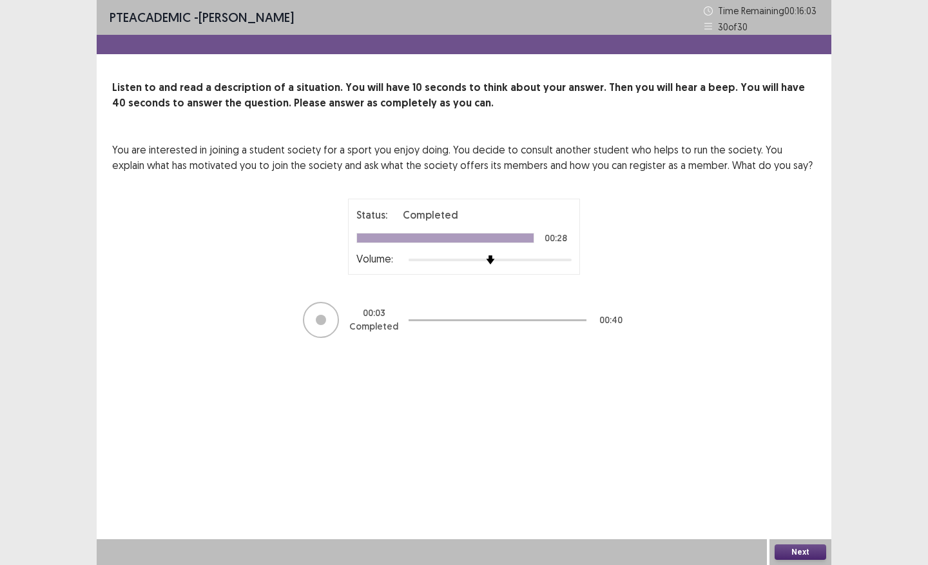
click at [778, 507] on button "Next" at bounding box center [801, 551] width 52 height 15
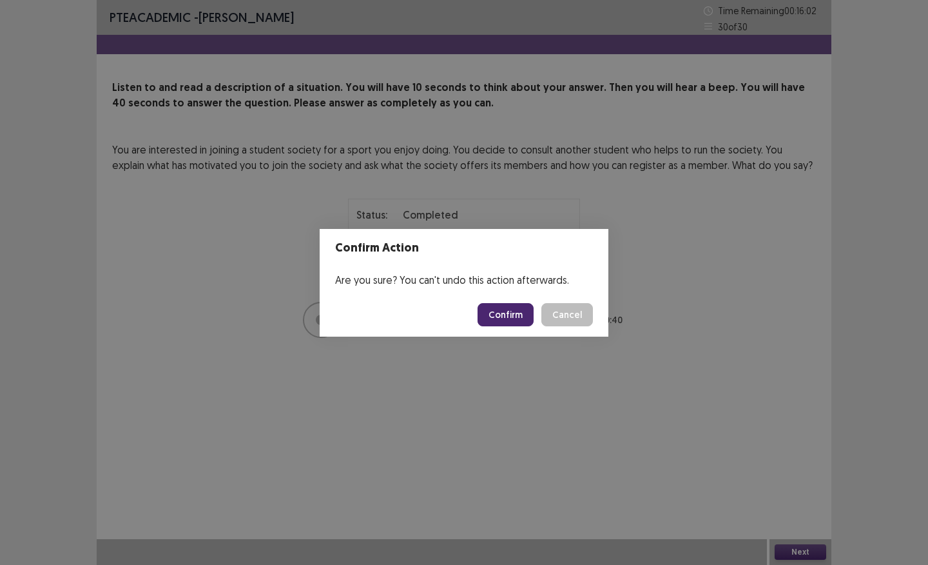
click at [507, 318] on button "Confirm" at bounding box center [506, 314] width 56 height 23
